Goal: Task Accomplishment & Management: Use online tool/utility

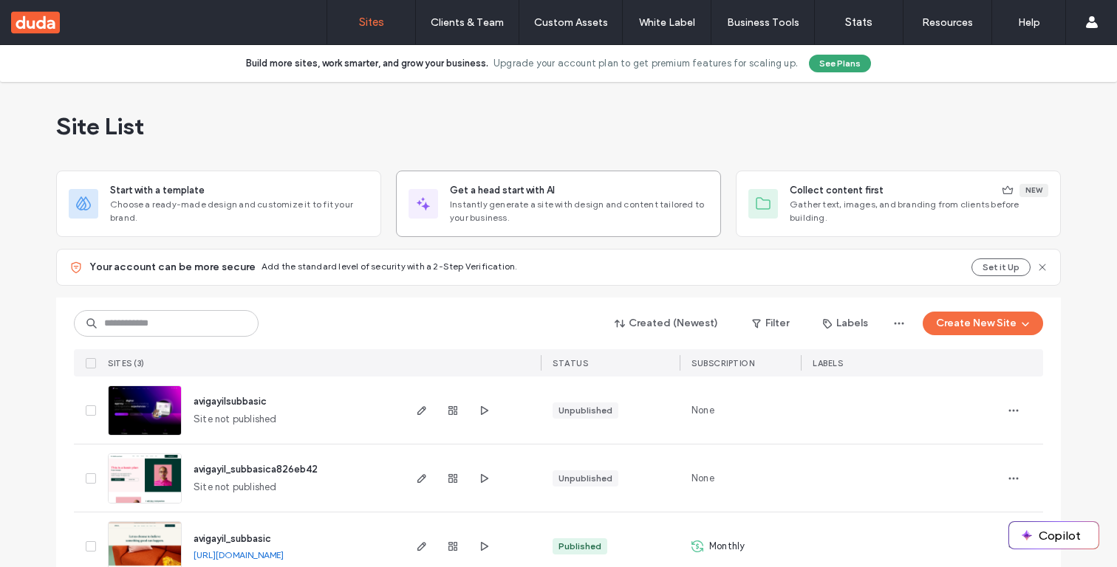
click at [485, 209] on span "Instantly generate a site with design and content tailored to your business." at bounding box center [579, 211] width 259 height 27
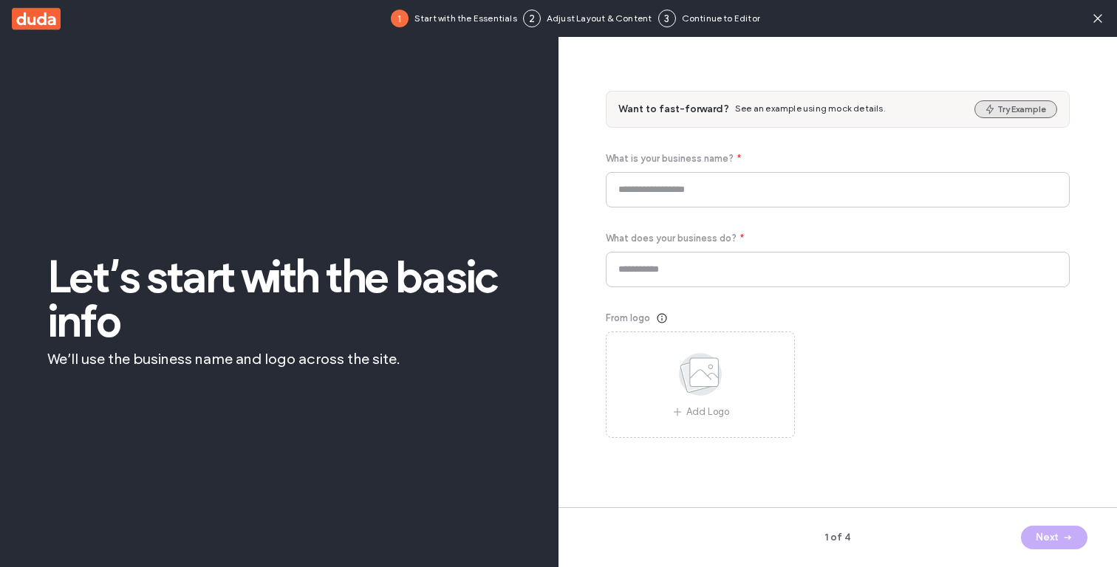
click at [992, 100] on button "Try Example" at bounding box center [1016, 109] width 83 height 18
type input "****"
type input "**********"
click at [1040, 534] on button "Next" at bounding box center [1054, 538] width 66 height 24
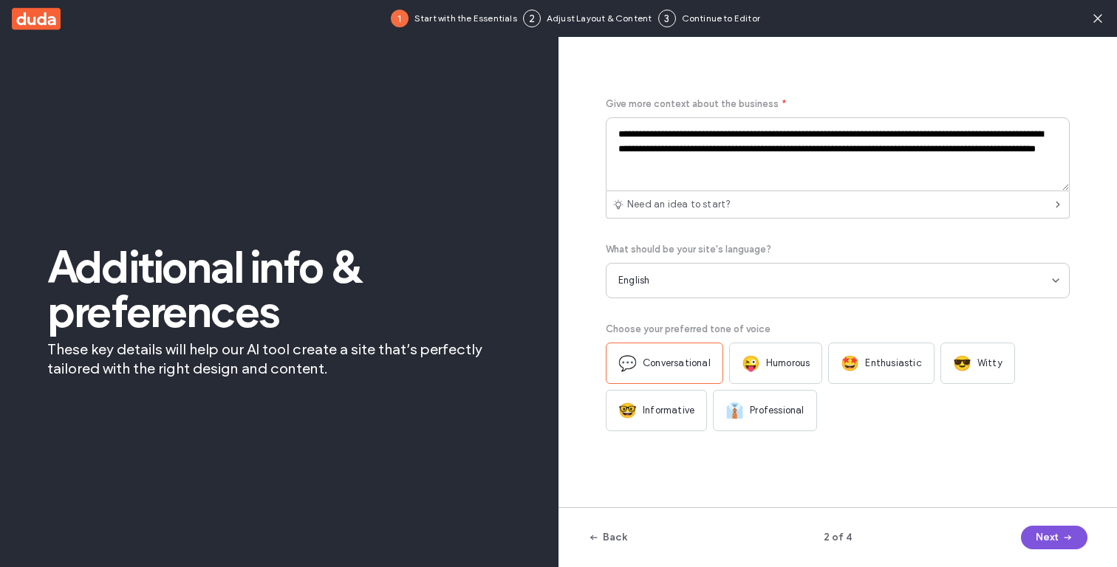
click at [1031, 537] on button "Next" at bounding box center [1054, 538] width 66 height 24
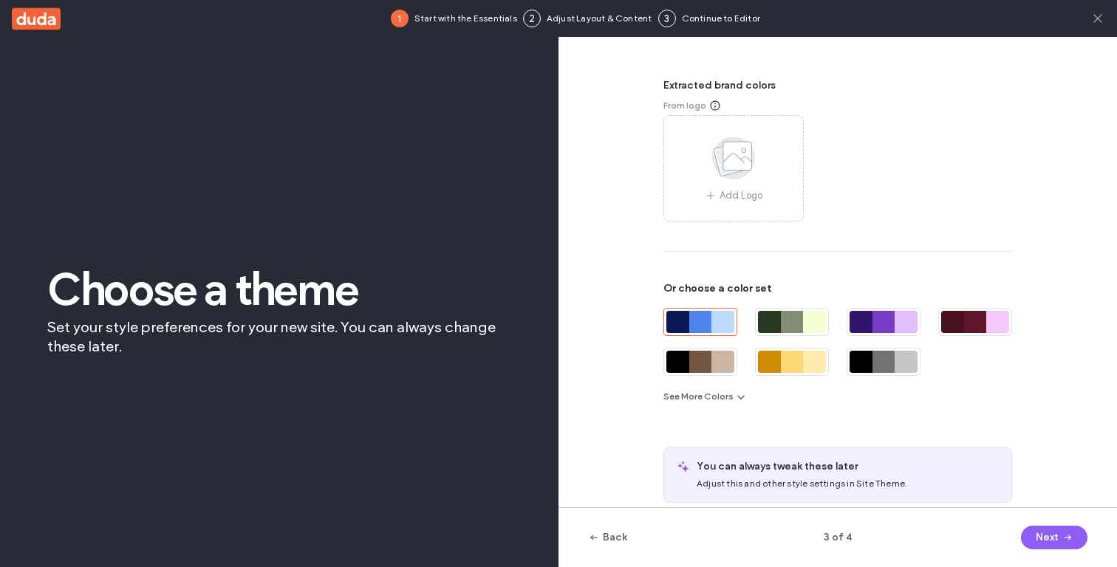
click at [1096, 15] on icon at bounding box center [1098, 18] width 15 height 15
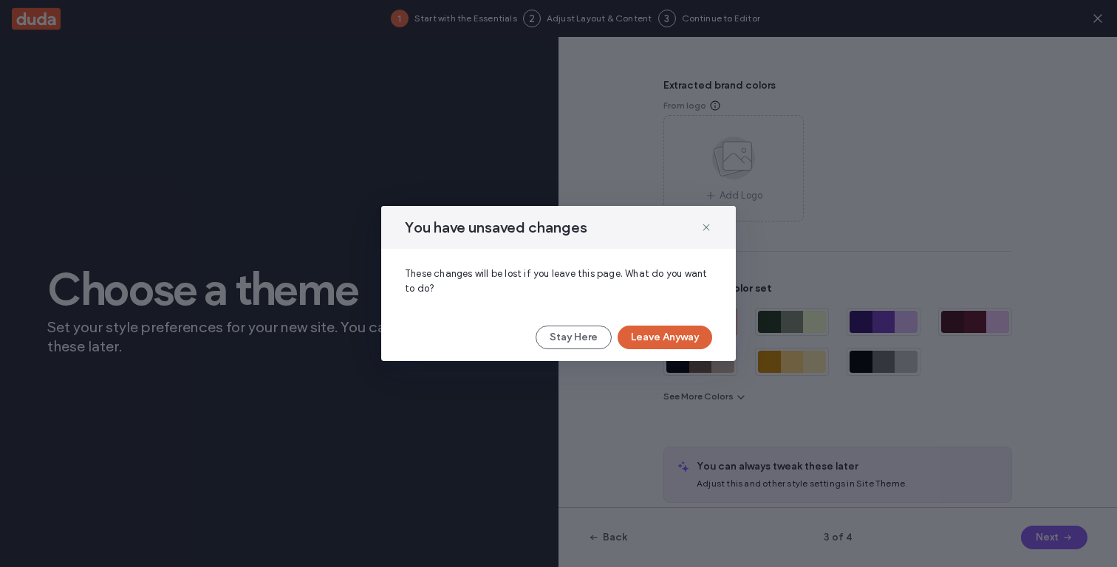
click at [639, 331] on button "Leave Anyway" at bounding box center [665, 338] width 95 height 24
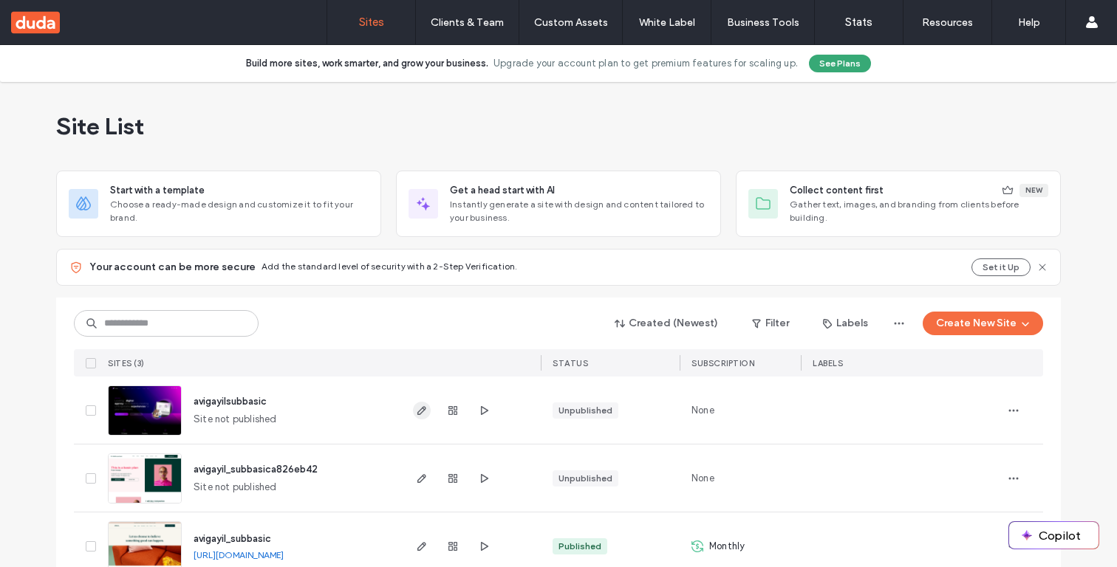
click at [416, 412] on icon "button" at bounding box center [422, 411] width 12 height 12
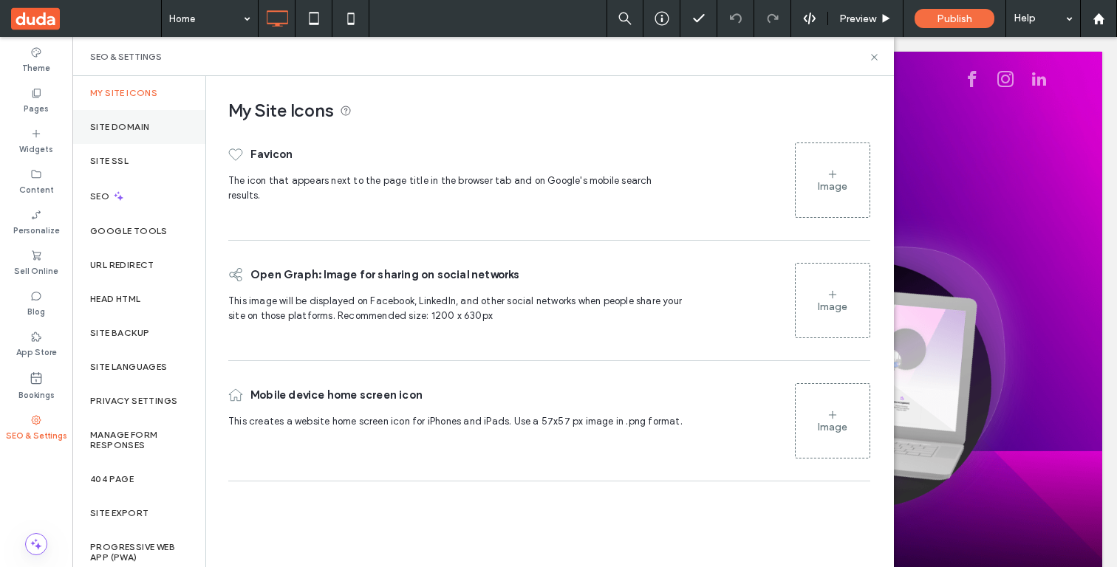
click at [155, 129] on div "Site Domain" at bounding box center [138, 127] width 133 height 34
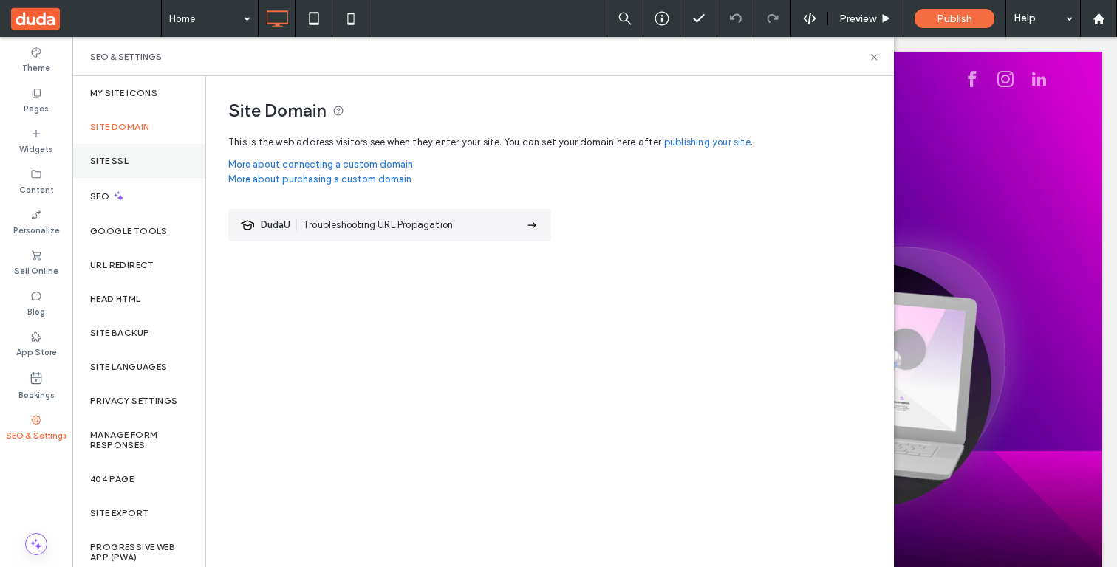
click at [129, 151] on div "Site SSL" at bounding box center [138, 161] width 133 height 34
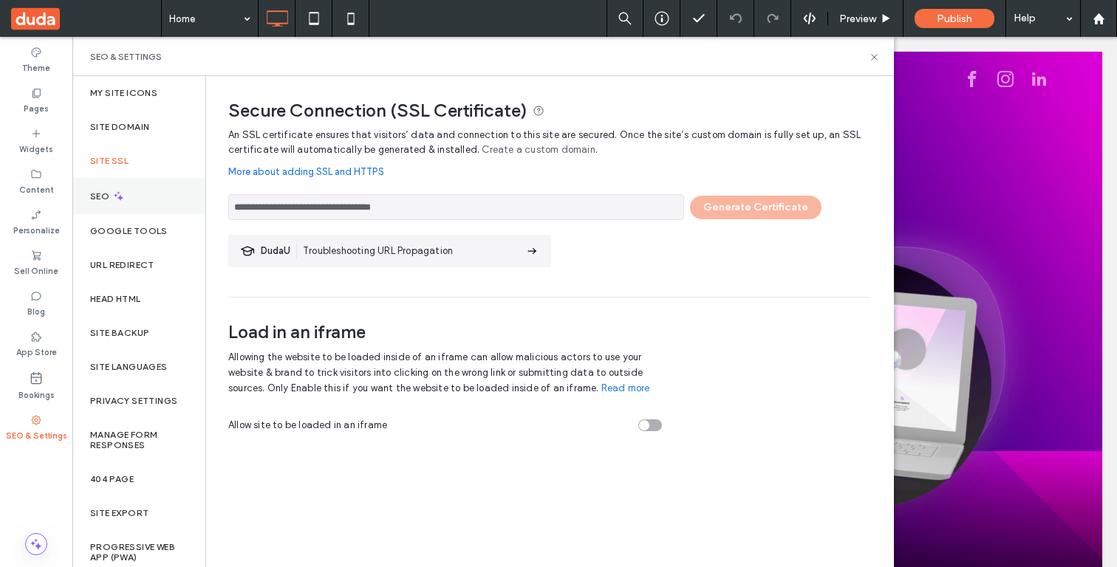
click at [125, 198] on div "SEO" at bounding box center [138, 196] width 133 height 36
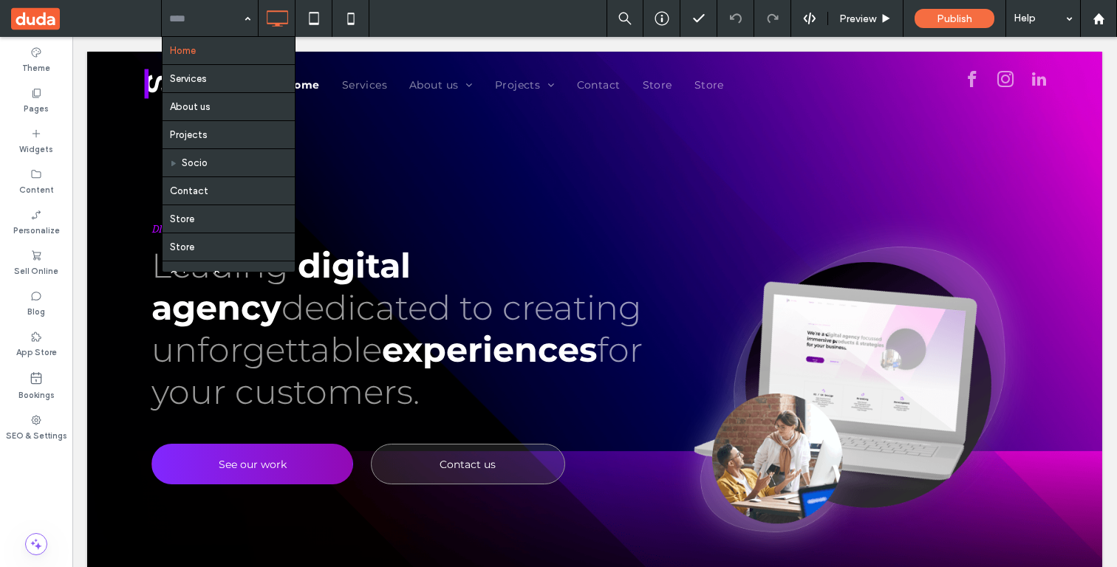
click at [220, 24] on input at bounding box center [206, 18] width 74 height 37
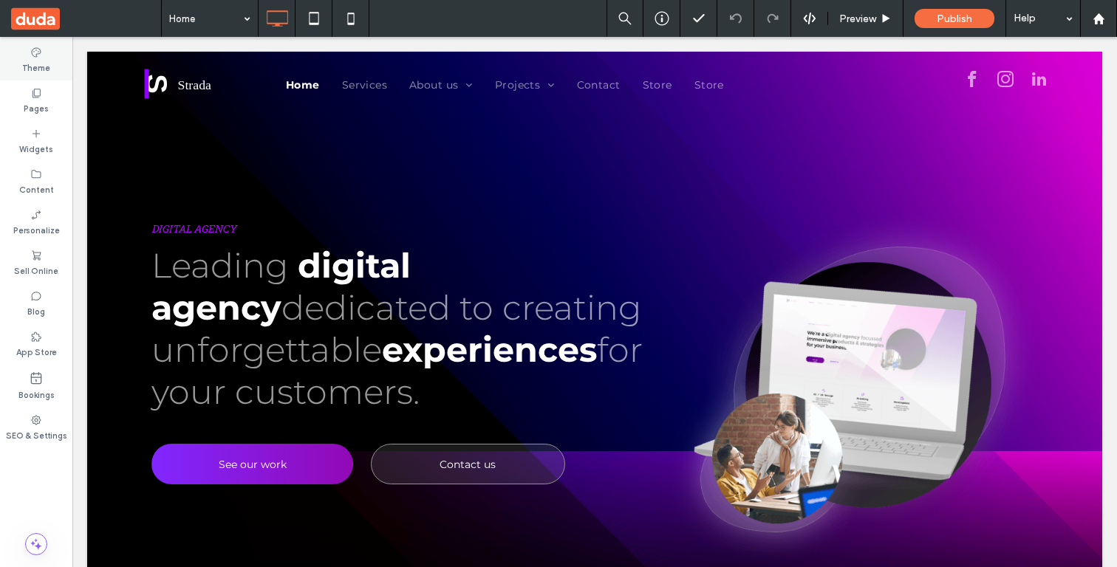
click at [49, 55] on div "Theme" at bounding box center [36, 60] width 72 height 41
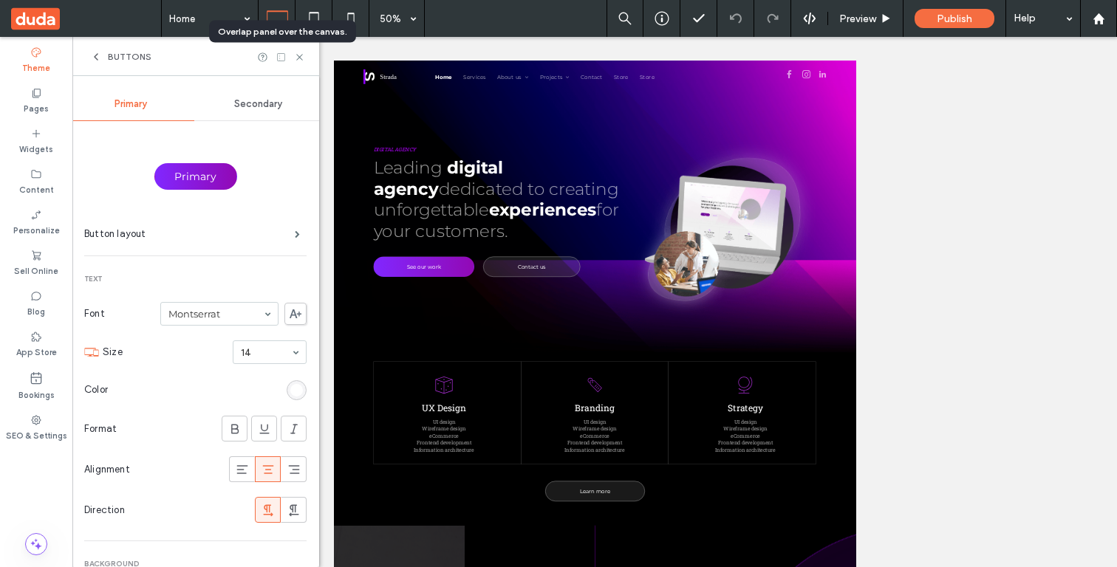
click at [284, 55] on icon at bounding box center [281, 57] width 11 height 11
click at [18, 382] on div "Bookings" at bounding box center [36, 386] width 72 height 43
